Goal: Transaction & Acquisition: Purchase product/service

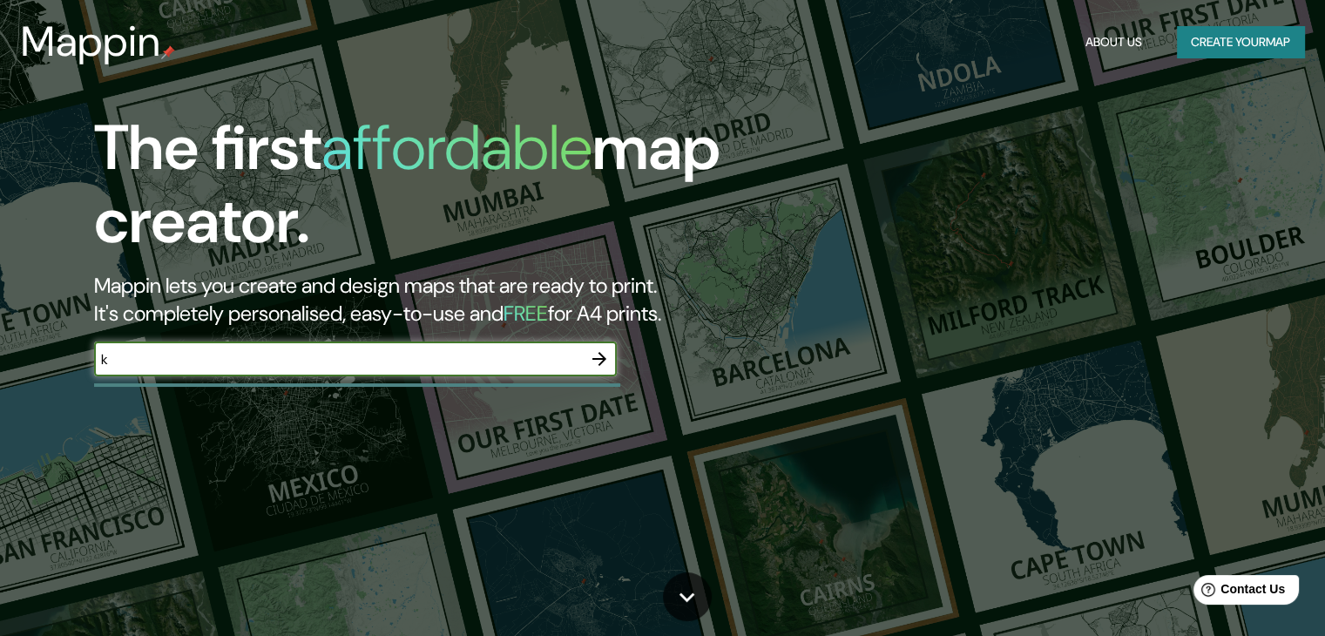
type input "k"
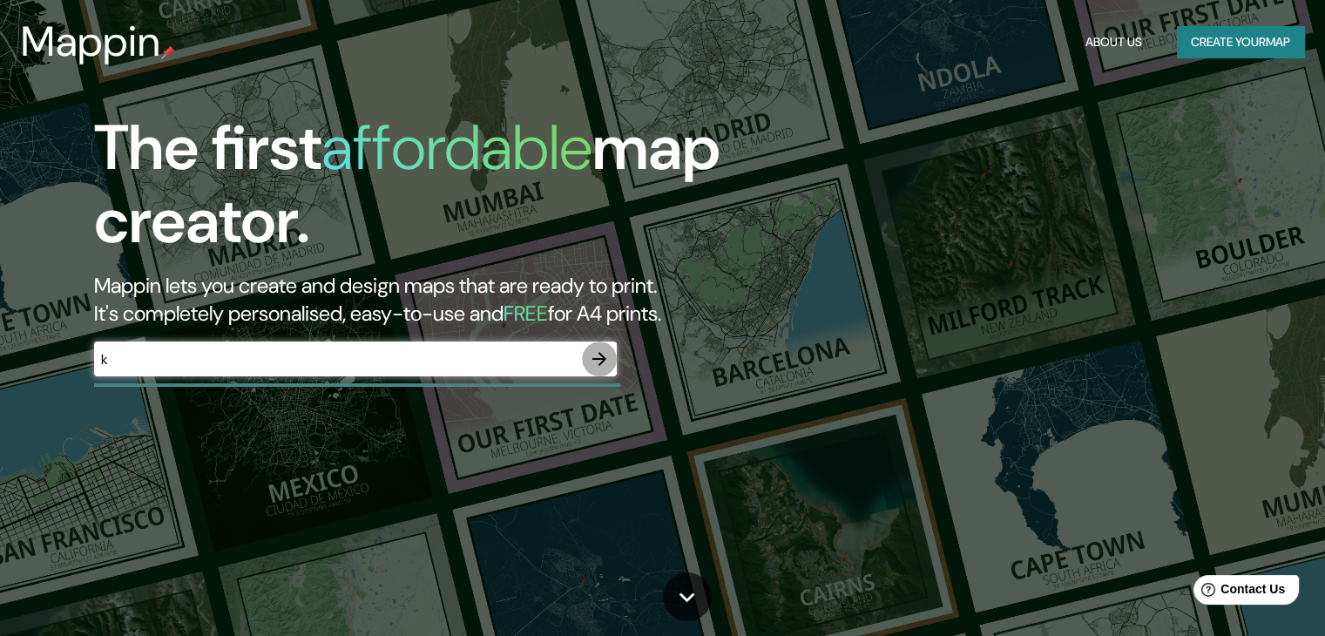
click at [601, 360] on icon "button" at bounding box center [599, 359] width 21 height 21
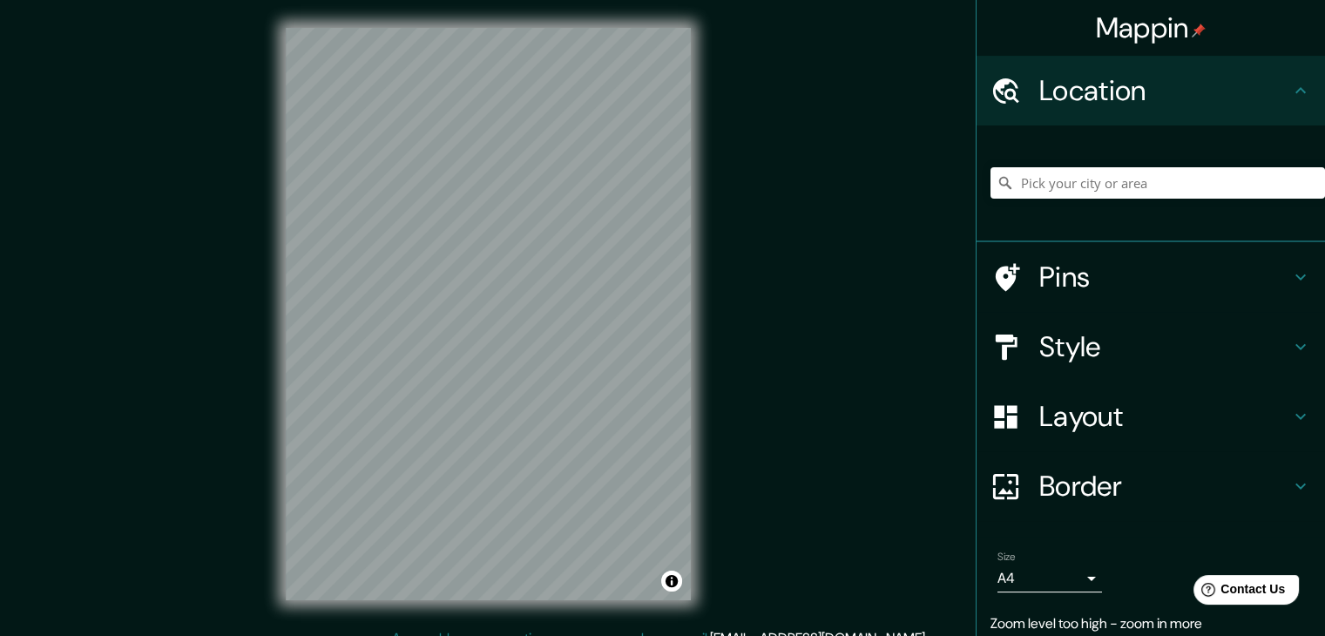
click at [694, 88] on div "© Mapbox © OpenStreetMap Improve this map" at bounding box center [488, 314] width 461 height 628
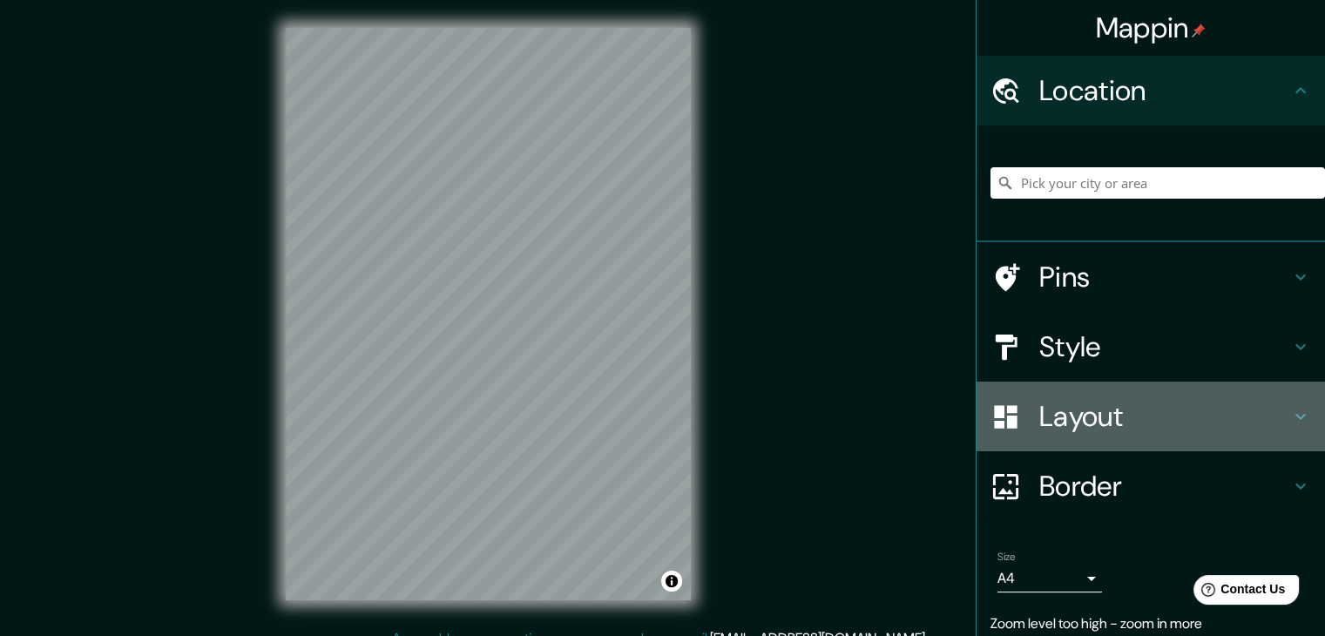
click at [1113, 419] on h4 "Layout" at bounding box center [1164, 416] width 251 height 35
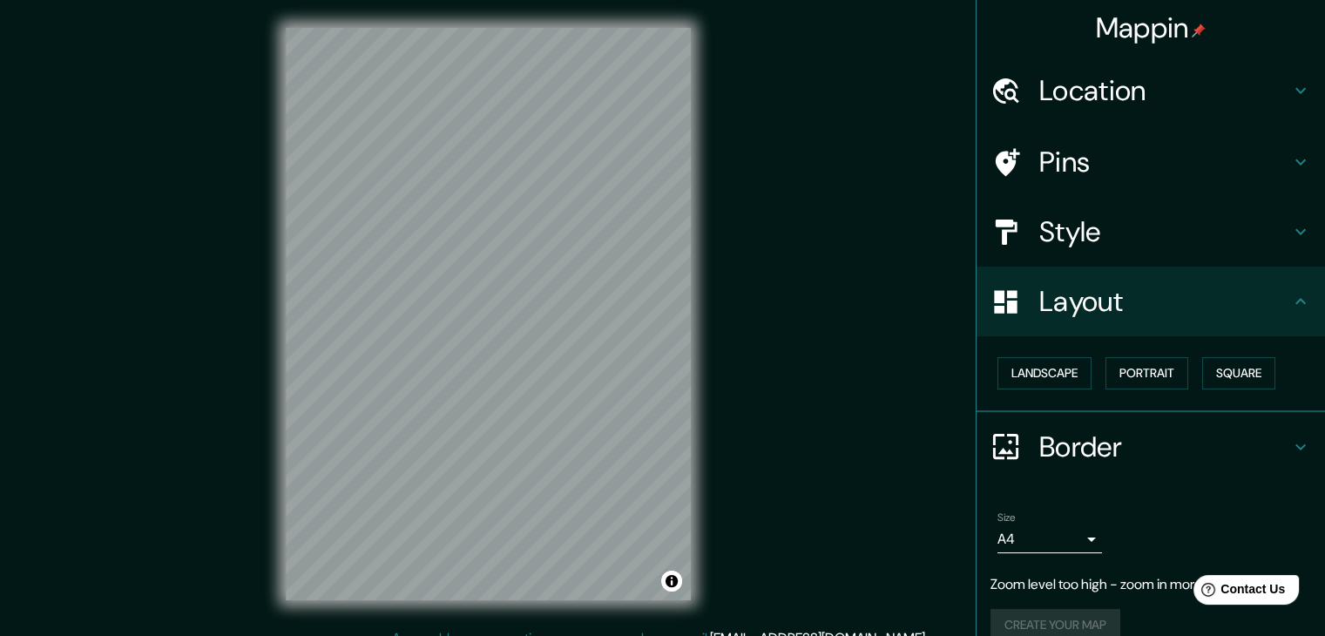
click at [1084, 238] on h4 "Style" at bounding box center [1164, 231] width 251 height 35
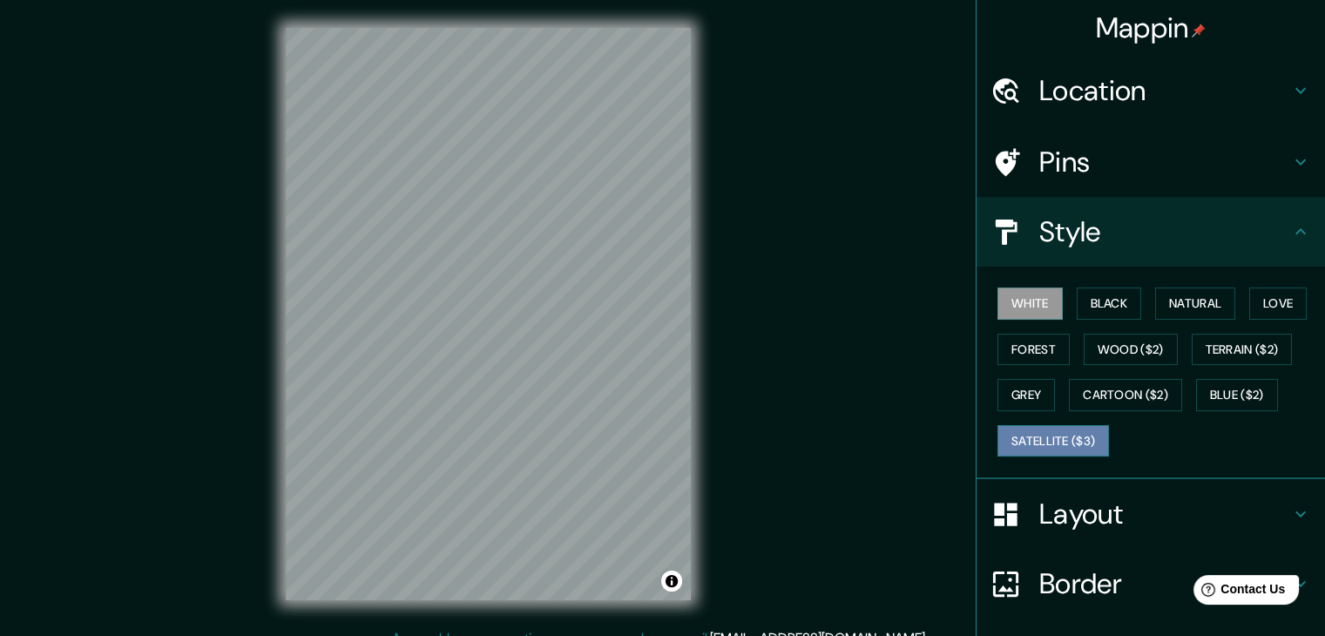
click at [1079, 430] on button "Satellite ($3)" at bounding box center [1054, 441] width 112 height 32
click at [129, 179] on div "Mappin Location Pins Style White Black Natural Love Forest Wood ($2) Terrain ($…" at bounding box center [662, 328] width 1325 height 656
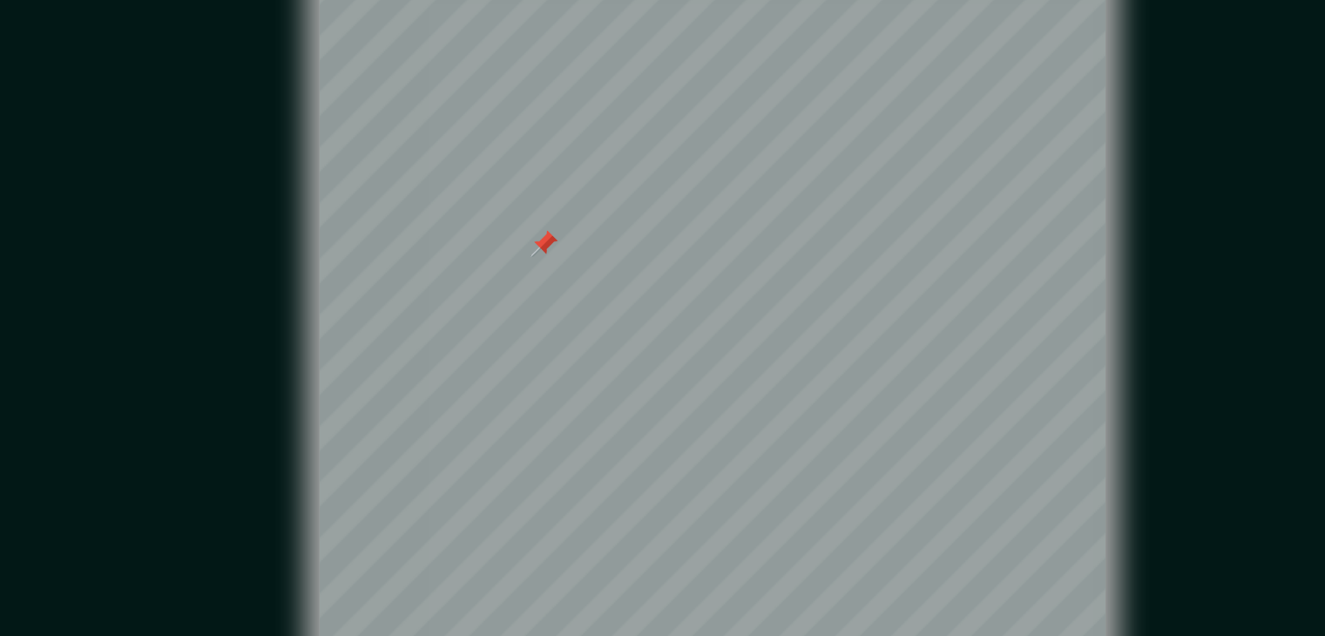
click at [765, 256] on div "Mappin Location Pins Style White Black Natural Love Forest Wood ($2) Terrain ($…" at bounding box center [662, 328] width 1325 height 656
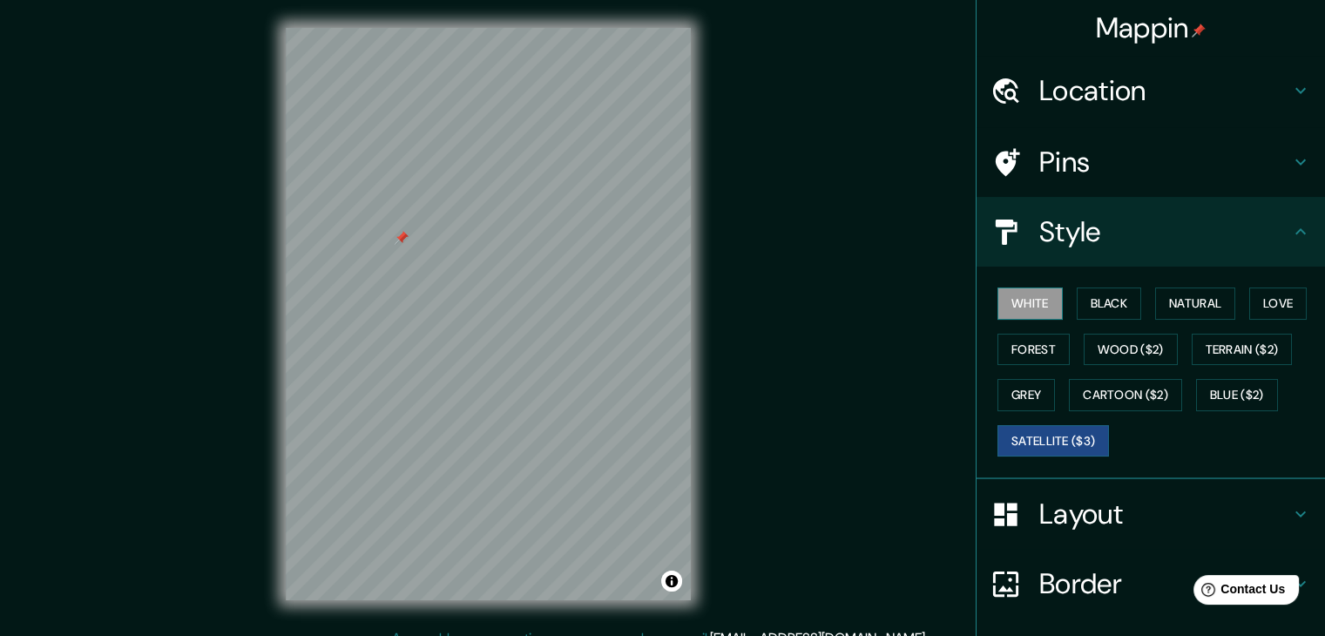
click at [1031, 305] on button "White" at bounding box center [1030, 304] width 65 height 32
click at [1107, 297] on button "Black" at bounding box center [1109, 304] width 65 height 32
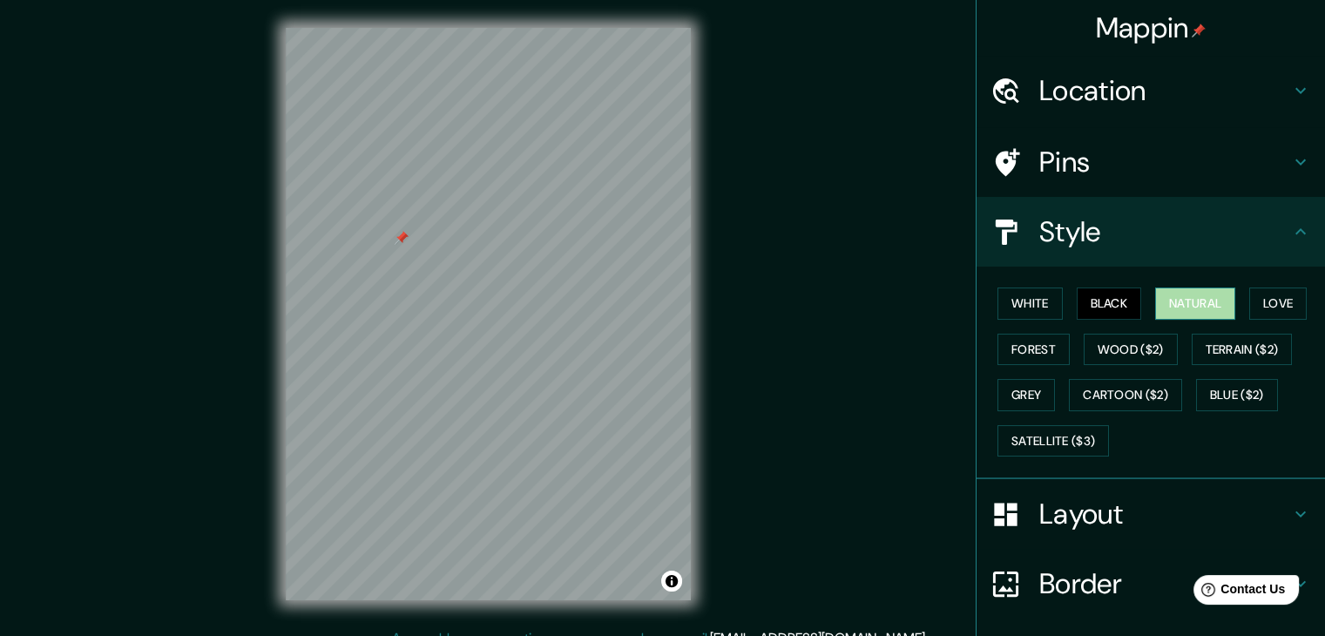
click at [1175, 301] on button "Natural" at bounding box center [1195, 304] width 80 height 32
click at [1276, 301] on button "Love" at bounding box center [1278, 304] width 58 height 32
click at [1178, 338] on div "White Black Natural Love Forest Wood ($2) Terrain ($2) Grey Cartoon ($2) Blue (…" at bounding box center [1158, 372] width 335 height 183
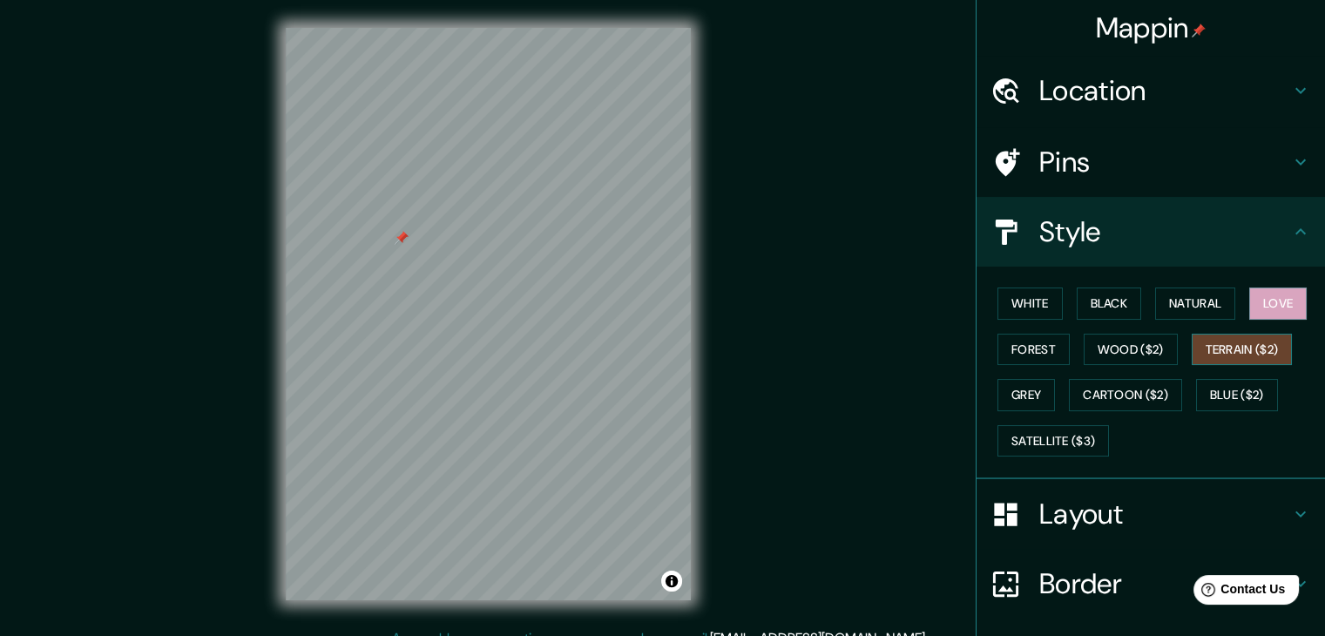
click at [1228, 350] on button "Terrain ($2)" at bounding box center [1242, 350] width 101 height 32
click at [1157, 387] on button "Cartoon ($2)" at bounding box center [1125, 395] width 113 height 32
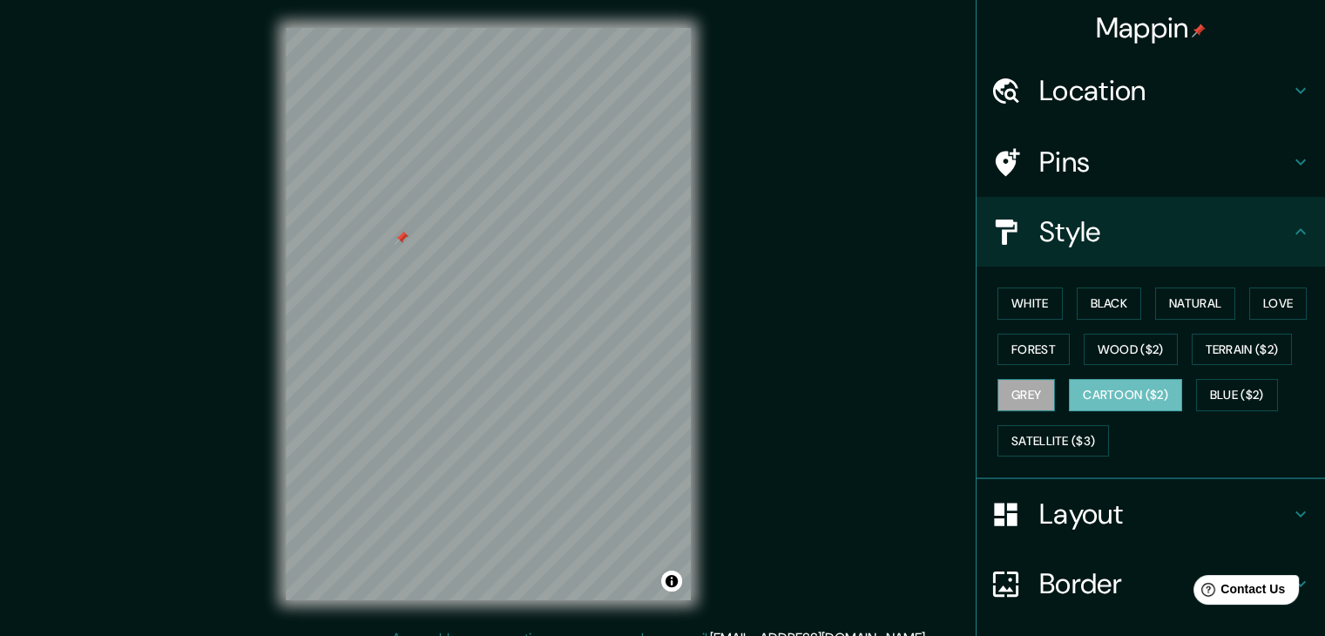
click at [1038, 391] on button "Grey" at bounding box center [1027, 395] width 58 height 32
click at [1025, 352] on button "Forest" at bounding box center [1034, 350] width 72 height 32
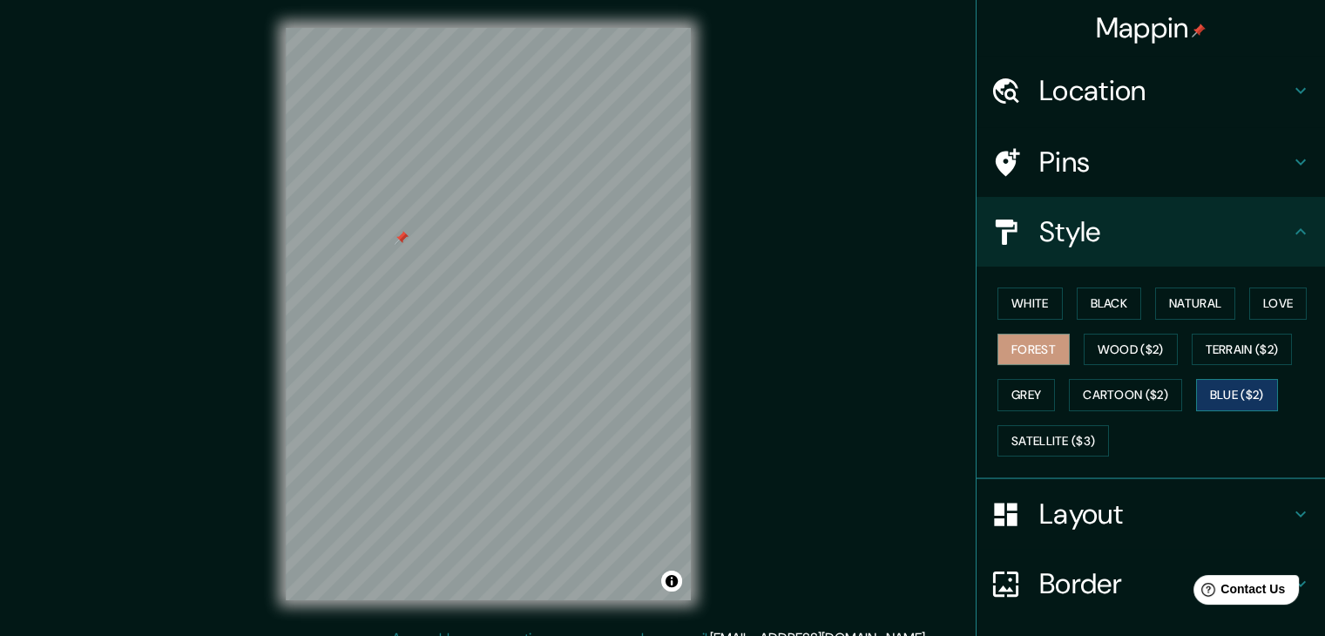
click at [1249, 391] on button "Blue ($2)" at bounding box center [1237, 395] width 82 height 32
